Goal: Check status: Check status

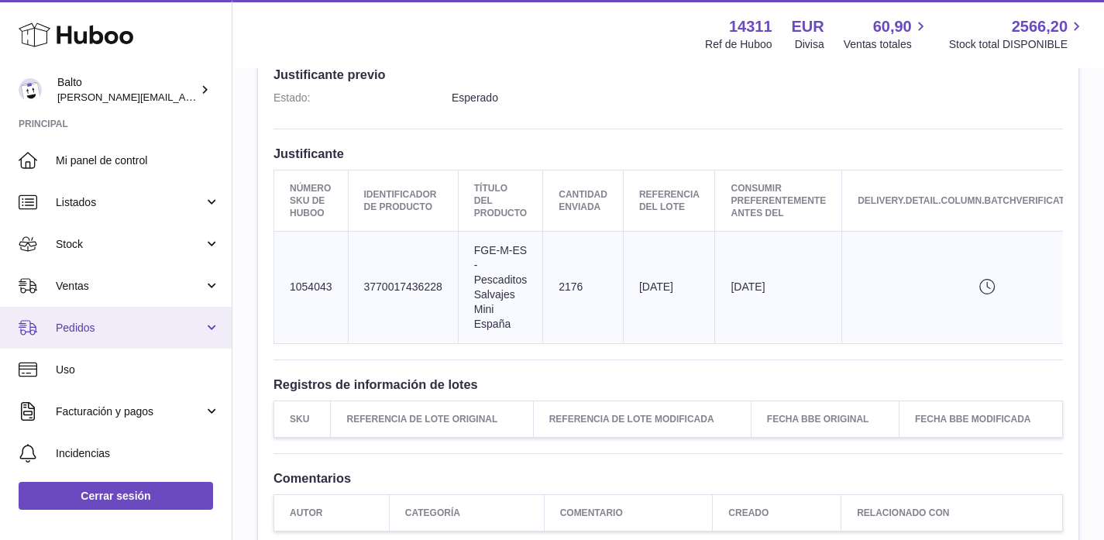
click at [86, 335] on link "Pedidos" at bounding box center [116, 328] width 232 height 42
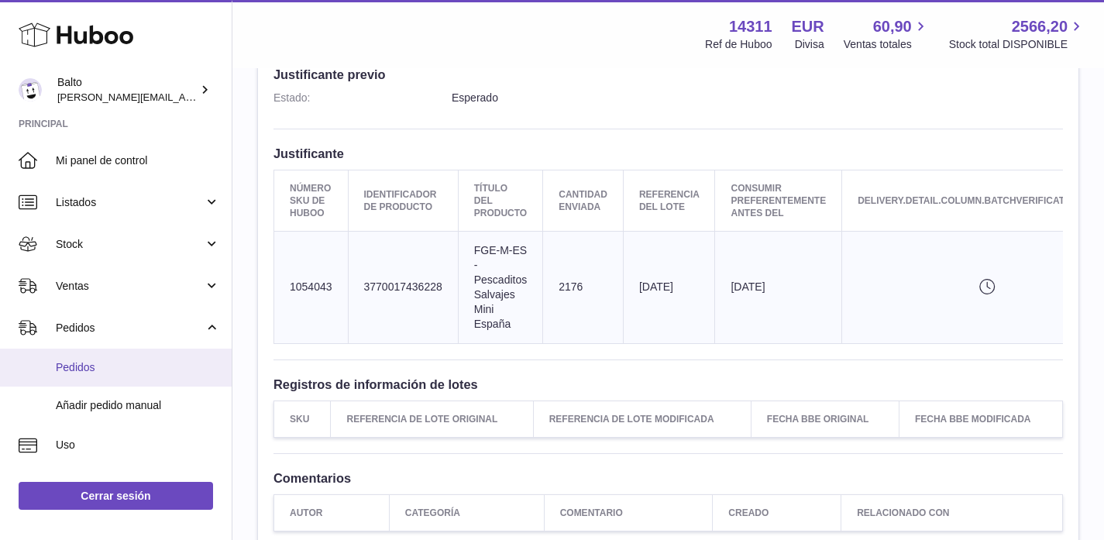
click at [97, 364] on span "Pedidos" at bounding box center [138, 367] width 164 height 15
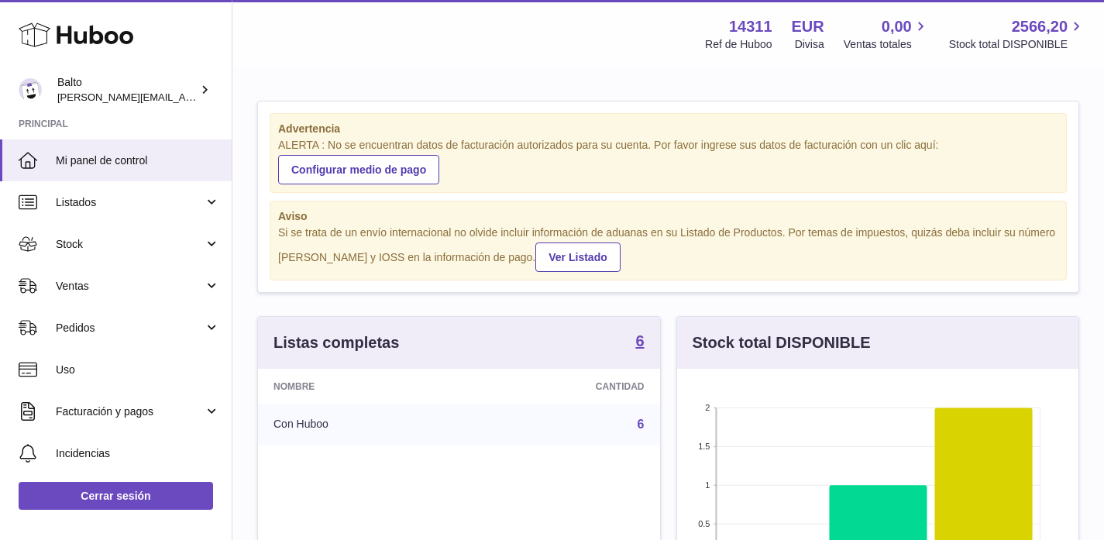
scroll to position [242, 401]
click at [112, 332] on span "Pedidos" at bounding box center [130, 328] width 148 height 15
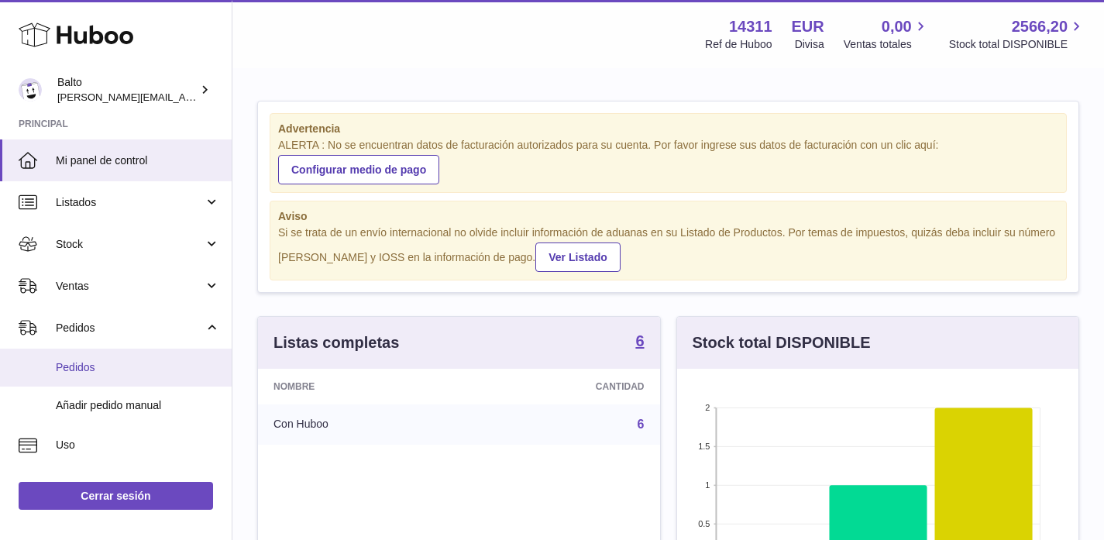
click at [108, 372] on span "Pedidos" at bounding box center [138, 367] width 164 height 15
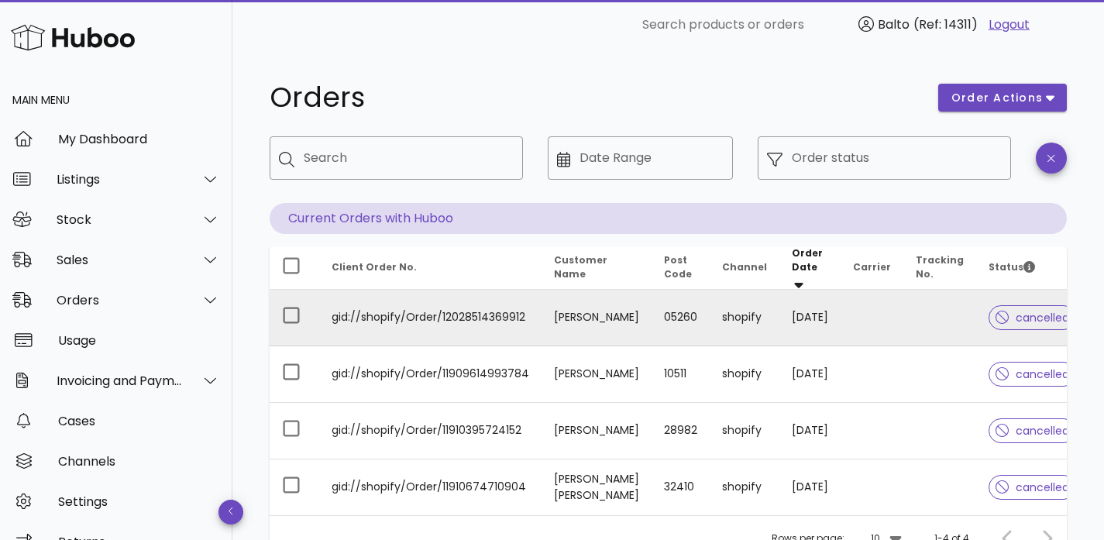
click at [509, 298] on td "gid://shopify/Order/12028514369912" at bounding box center [430, 318] width 222 height 57
